Goal: Information Seeking & Learning: Learn about a topic

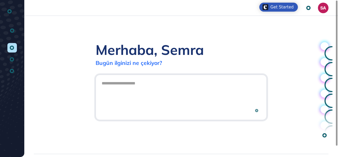
scroll to position [0, 0]
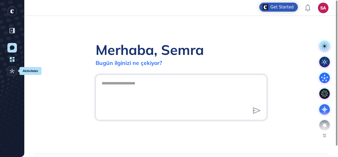
click at [12, 71] on icon at bounding box center [12, 71] width 4 height 4
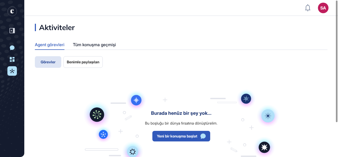
click at [97, 63] on span "Benimle paylaşılan" at bounding box center [83, 62] width 32 height 4
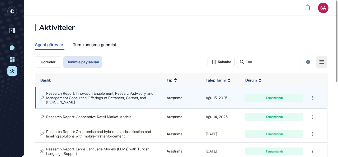
click at [95, 96] on link "Research Report: Innovation Enablement, Research/advisory, and Management Consu…" at bounding box center [100, 97] width 108 height 13
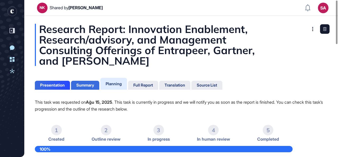
click at [83, 83] on div "Summary" at bounding box center [85, 85] width 18 height 5
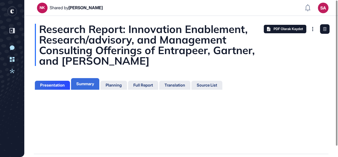
scroll to position [2, 0]
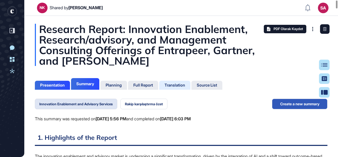
click at [191, 88] on div "Translation" at bounding box center [206, 85] width 31 height 9
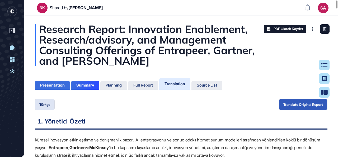
click at [55, 83] on div "Presentation" at bounding box center [52, 85] width 25 height 5
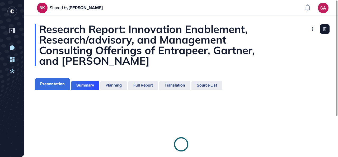
scroll to position [2, 0]
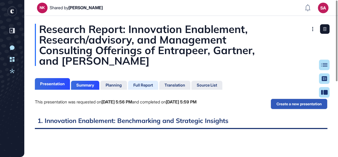
click at [159, 88] on div "Full Report" at bounding box center [174, 85] width 31 height 9
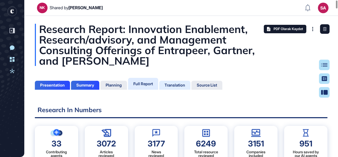
click at [191, 89] on div "Translation" at bounding box center [206, 85] width 31 height 9
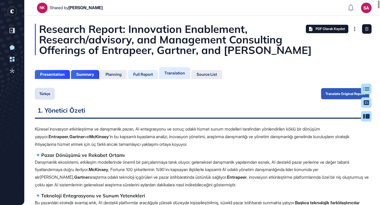
click at [139, 74] on div "Full Report" at bounding box center [143, 74] width 20 height 5
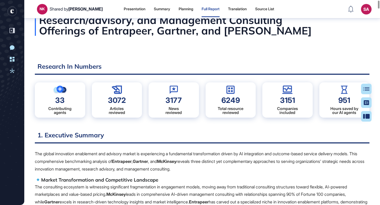
scroll to position [21, 0]
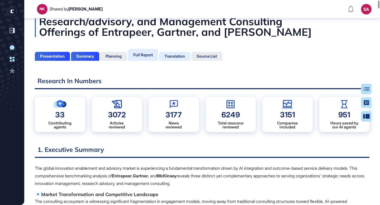
click at [176, 57] on div "Translation" at bounding box center [174, 56] width 21 height 5
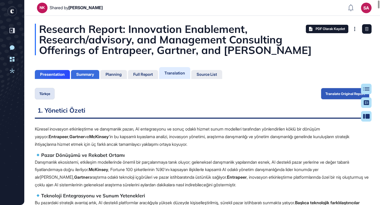
click at [85, 76] on div "Summary" at bounding box center [85, 74] width 18 height 5
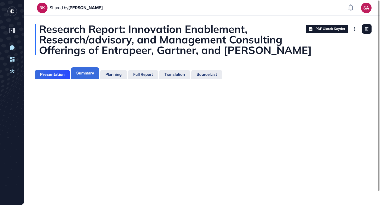
scroll to position [179, 1]
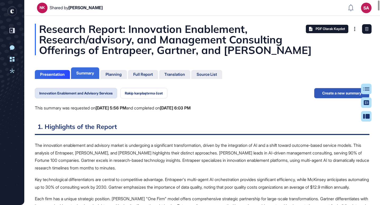
scroll to position [2, 0]
click at [185, 72] on div "Translation" at bounding box center [174, 74] width 21 height 5
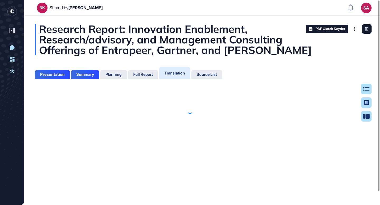
scroll to position [2, 0]
